Goal: Task Accomplishment & Management: Use online tool/utility

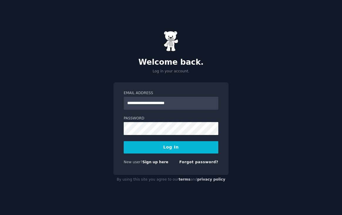
type input "**********"
click at [154, 145] on button "Log In" at bounding box center [171, 147] width 95 height 12
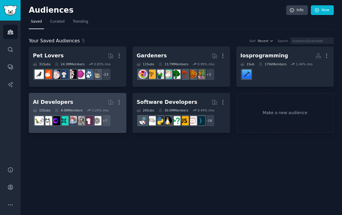
click at [62, 101] on div "AI Developers" at bounding box center [53, 102] width 40 height 7
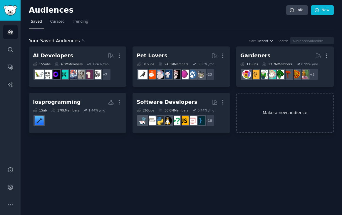
click at [273, 111] on link "Make a new audience" at bounding box center [286, 113] width 98 height 40
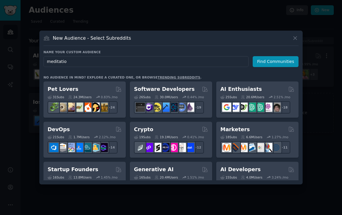
type input "meditation"
click at [277, 61] on button "Find Communities" at bounding box center [276, 61] width 46 height 11
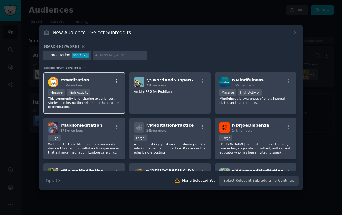
click at [116, 81] on icon "button" at bounding box center [116, 81] width 1 height 4
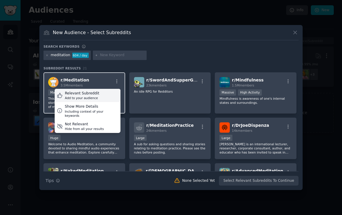
click at [100, 96] on div "Relevant Subreddit Add to your audience" at bounding box center [88, 96] width 66 height 14
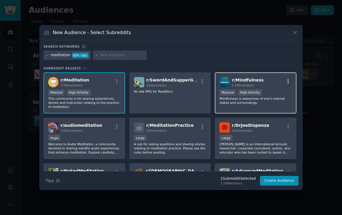
click at [286, 81] on icon "button" at bounding box center [288, 81] width 5 height 5
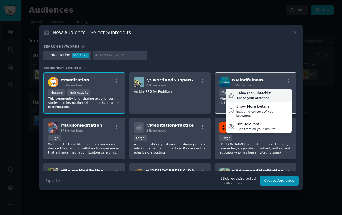
click at [266, 94] on div "Relevant Subreddit" at bounding box center [254, 93] width 34 height 5
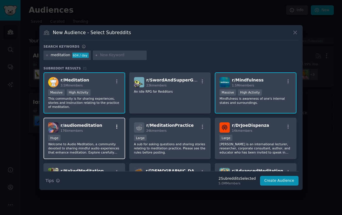
click at [117, 125] on icon "button" at bounding box center [116, 126] width 5 height 5
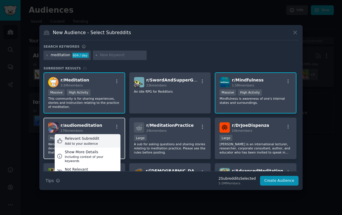
click at [111, 141] on div "Relevant Subreddit Add to your audience" at bounding box center [88, 141] width 66 height 14
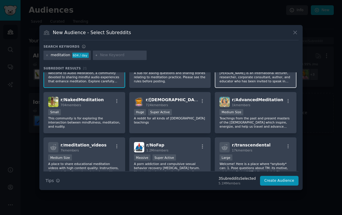
scroll to position [74, 0]
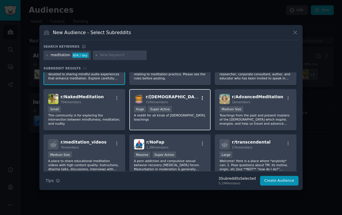
click at [201, 97] on icon "button" at bounding box center [202, 98] width 5 height 5
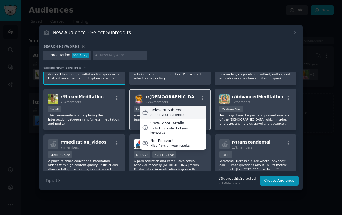
click at [177, 112] on div "Relevant Subreddit" at bounding box center [168, 110] width 34 height 5
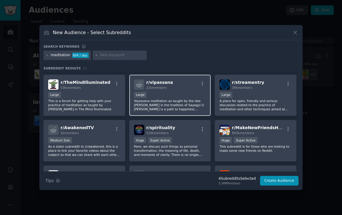
scroll to position [180, 0]
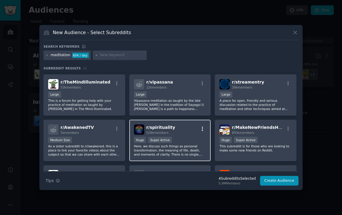
click at [203, 127] on icon "button" at bounding box center [202, 128] width 5 height 5
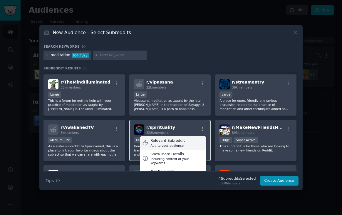
click at [179, 141] on div "Relevant Subreddit" at bounding box center [168, 140] width 34 height 5
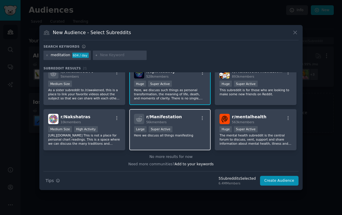
scroll to position [236, 0]
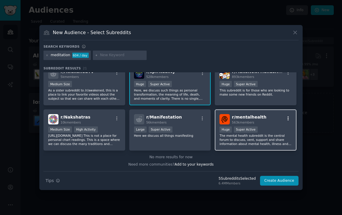
click at [288, 117] on icon "button" at bounding box center [288, 118] width 1 height 4
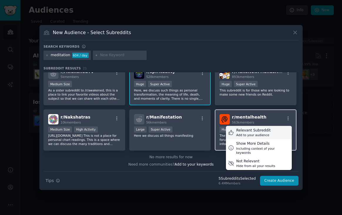
click at [268, 133] on div "Relevant Subreddit Add to your audience" at bounding box center [259, 133] width 66 height 14
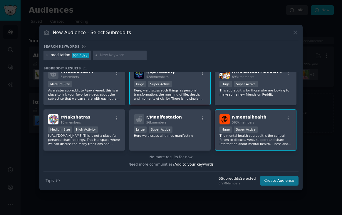
click at [270, 180] on button "Create Audience" at bounding box center [279, 181] width 39 height 10
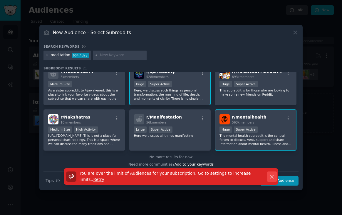
click at [273, 178] on icon "button" at bounding box center [272, 177] width 6 height 6
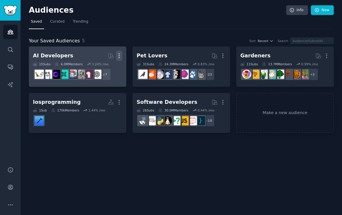
click at [118, 55] on icon "button" at bounding box center [119, 56] width 6 height 6
click at [109, 67] on p "Delete" at bounding box center [103, 68] width 14 height 6
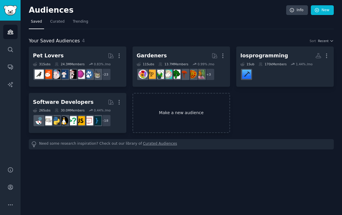
click at [179, 114] on link "Make a new audience" at bounding box center [182, 113] width 98 height 40
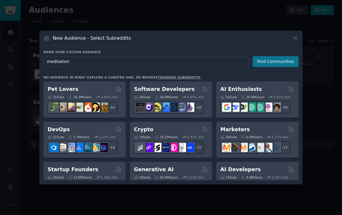
type input "meditation"
click at [266, 63] on button "Find Communities" at bounding box center [276, 61] width 46 height 11
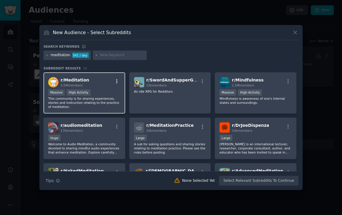
click at [115, 82] on icon "button" at bounding box center [116, 81] width 5 height 5
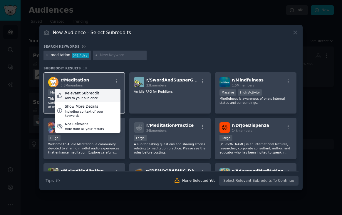
click at [108, 96] on div "Relevant Subreddit Add to your audience" at bounding box center [88, 96] width 66 height 14
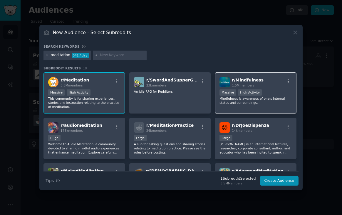
click at [286, 83] on icon "button" at bounding box center [288, 81] width 5 height 5
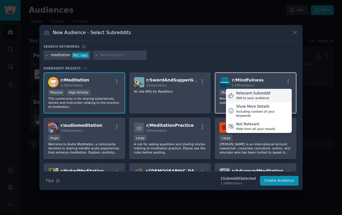
click at [263, 95] on div "Relevant Subreddit" at bounding box center [254, 93] width 34 height 5
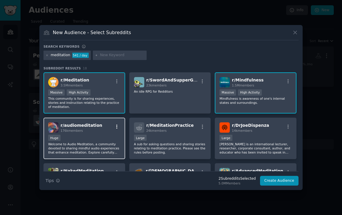
click at [114, 129] on button "button" at bounding box center [116, 126] width 7 height 5
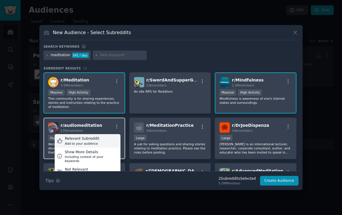
click at [99, 139] on div "Relevant Subreddit Add to your audience" at bounding box center [88, 141] width 66 height 14
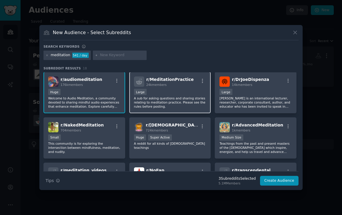
scroll to position [46, 0]
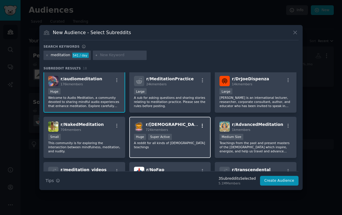
click at [200, 125] on icon "button" at bounding box center [202, 125] width 5 height 5
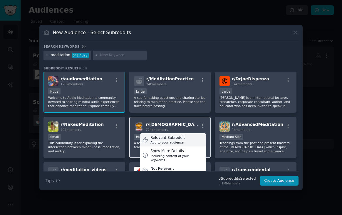
click at [182, 137] on div "Relevant Subreddit Add to your audience" at bounding box center [173, 140] width 66 height 14
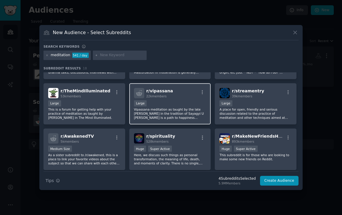
scroll to position [172, 0]
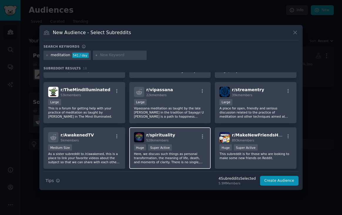
click at [202, 133] on div "r/ spirituality 528k members" at bounding box center [170, 137] width 72 height 10
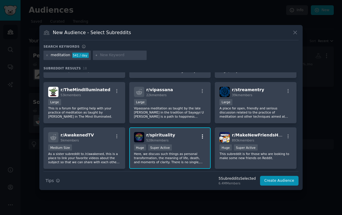
click at [203, 137] on icon "button" at bounding box center [202, 136] width 5 height 5
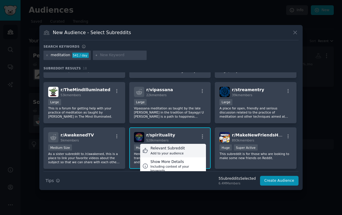
click at [186, 149] on div "Relevant Subreddit Add to your audience" at bounding box center [173, 151] width 66 height 14
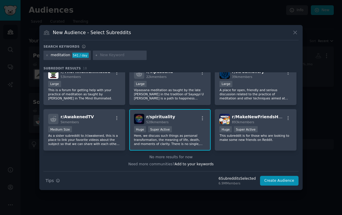
scroll to position [190, 0]
click at [274, 181] on button "Create Audience" at bounding box center [279, 181] width 39 height 10
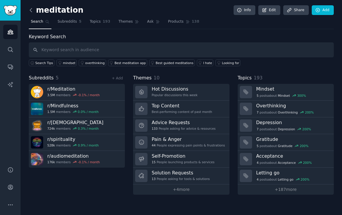
click at [30, 12] on icon at bounding box center [31, 10] width 6 height 6
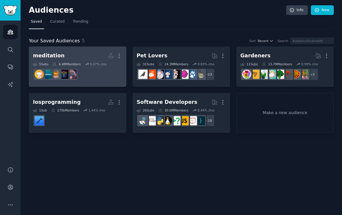
click at [50, 56] on div "meditation" at bounding box center [49, 55] width 32 height 7
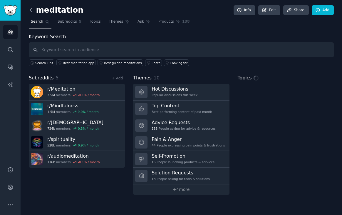
click at [33, 12] on icon at bounding box center [31, 10] width 6 height 6
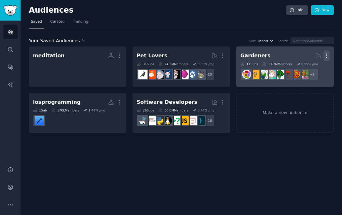
click at [325, 57] on icon "button" at bounding box center [327, 56] width 6 height 6
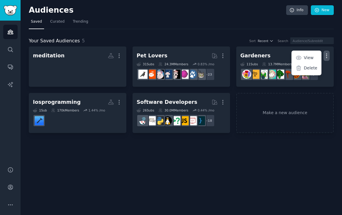
click at [257, 140] on div "Audiences Info New Saved Curated Trending Your Saved Audiences 5 Sort Recent Se…" at bounding box center [182, 107] width 322 height 215
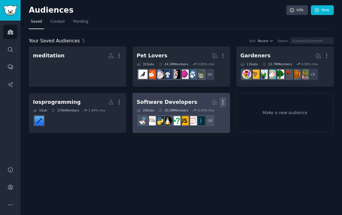
click at [225, 102] on icon "button" at bounding box center [223, 102] width 6 height 6
click at [212, 103] on link "View" at bounding box center [203, 104] width 28 height 12
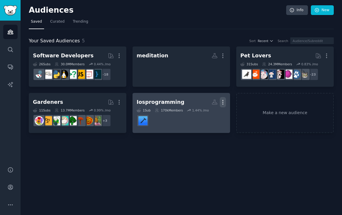
click at [226, 105] on button "More" at bounding box center [223, 102] width 6 height 10
click at [202, 106] on p "View" at bounding box center [205, 104] width 10 height 6
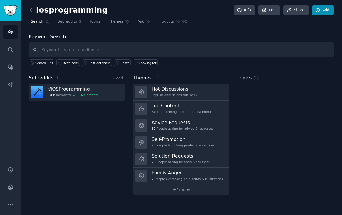
click at [322, 10] on link "Add" at bounding box center [323, 10] width 22 height 10
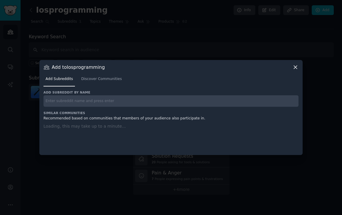
click at [164, 104] on input "text" at bounding box center [171, 100] width 255 height 11
type input "ai"
click at [95, 81] on span "Discover Communities" at bounding box center [101, 78] width 41 height 5
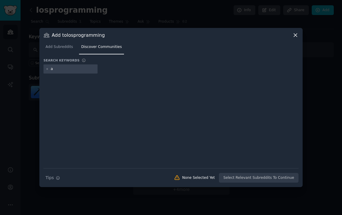
type input "ai"
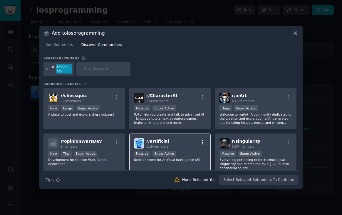
click at [202, 143] on icon "button" at bounding box center [202, 142] width 5 height 5
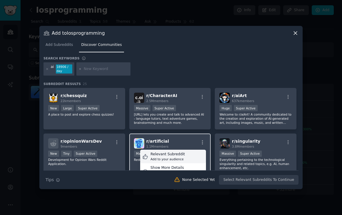
click at [182, 156] on div "Relevant Subreddit Add to your audience" at bounding box center [173, 157] width 66 height 14
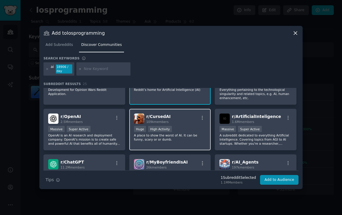
scroll to position [74, 0]
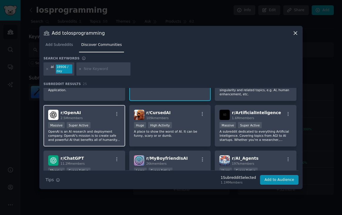
click at [113, 118] on div at bounding box center [116, 114] width 7 height 7
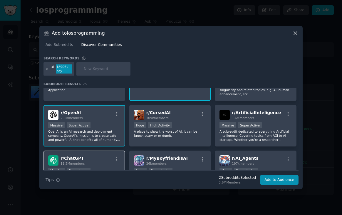
click at [96, 156] on div "r/ ChatGPT 11.2M members" at bounding box center [84, 160] width 72 height 10
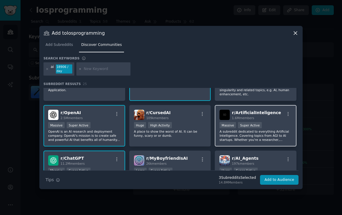
click at [268, 123] on div ">= 95th percentile for submissions / day Massive Super Active" at bounding box center [256, 125] width 72 height 7
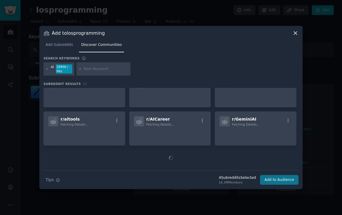
scroll to position [287, 0]
click at [284, 180] on button "Add to Audience" at bounding box center [279, 180] width 39 height 10
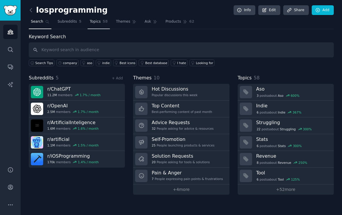
click at [94, 24] on link "Topics 58" at bounding box center [99, 23] width 22 height 12
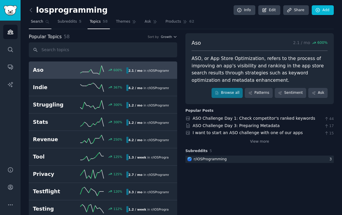
click at [38, 21] on span "Search" at bounding box center [37, 21] width 12 height 5
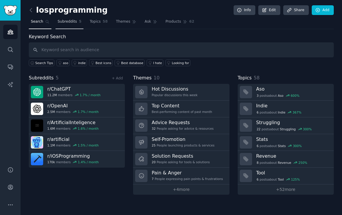
click at [66, 24] on link "Subreddits 5" at bounding box center [70, 23] width 28 height 12
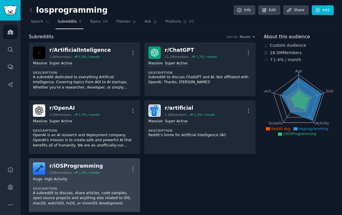
click at [72, 162] on div "r/ iOSProgramming" at bounding box center [76, 165] width 54 height 7
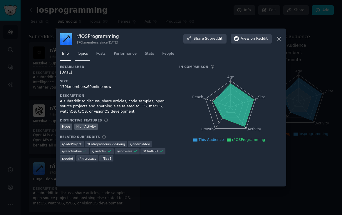
click at [81, 57] on link "Topics" at bounding box center [82, 55] width 15 height 12
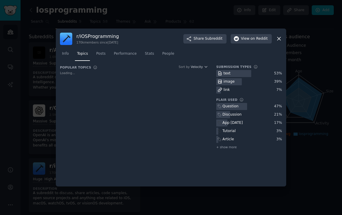
click at [279, 40] on div "r/ iOSProgramming 170k members since [DATE] Share Subreddit View on Reddit Info…" at bounding box center [171, 108] width 231 height 158
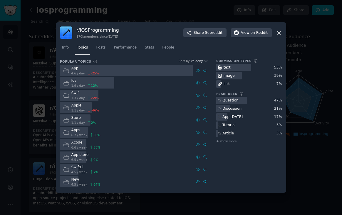
click at [278, 35] on icon at bounding box center [279, 33] width 6 height 6
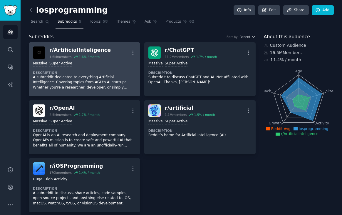
click at [61, 49] on div "r/ ArtificialInteligence" at bounding box center [79, 49] width 61 height 7
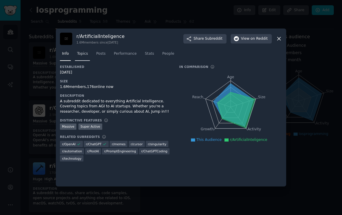
click at [84, 56] on link "Topics" at bounding box center [82, 55] width 15 height 12
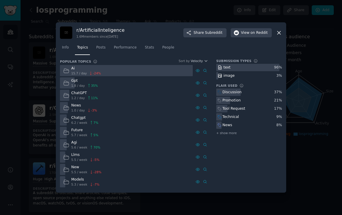
click at [279, 34] on icon at bounding box center [279, 33] width 6 height 6
